Goal: Check status

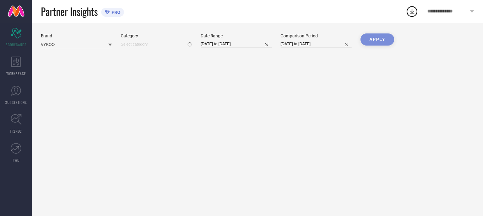
type input "All"
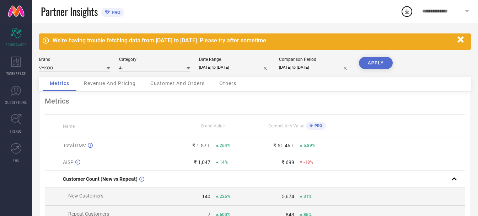
scroll to position [107, 0]
